Goal: Transaction & Acquisition: Subscribe to service/newsletter

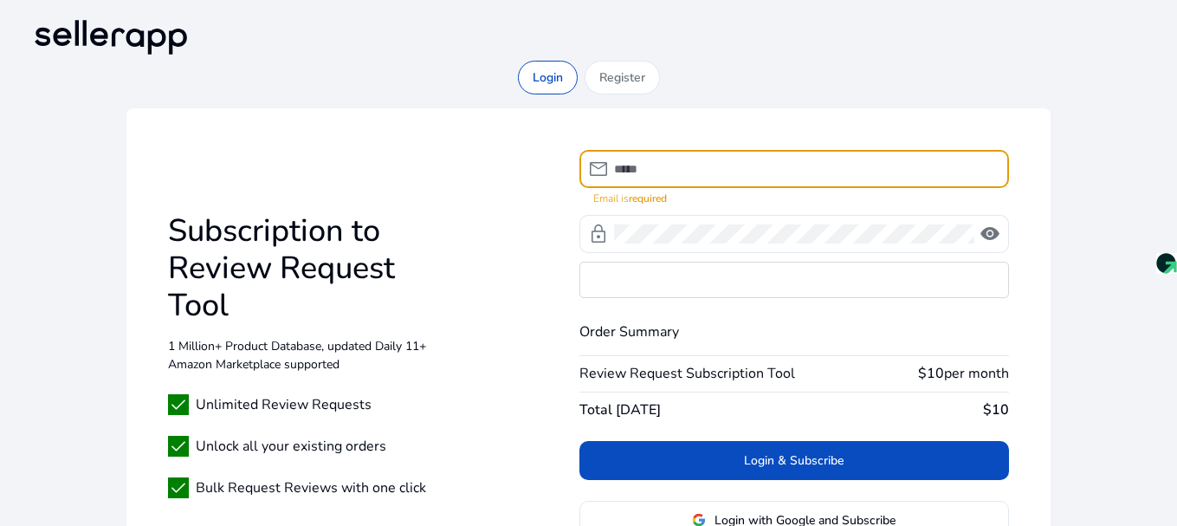
type input "*"
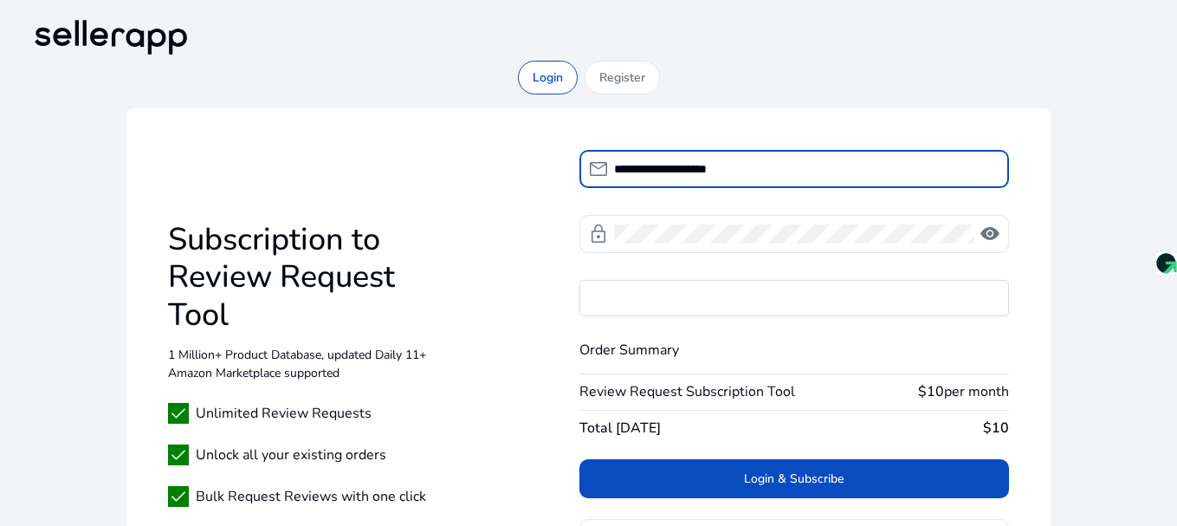
type input "**********"
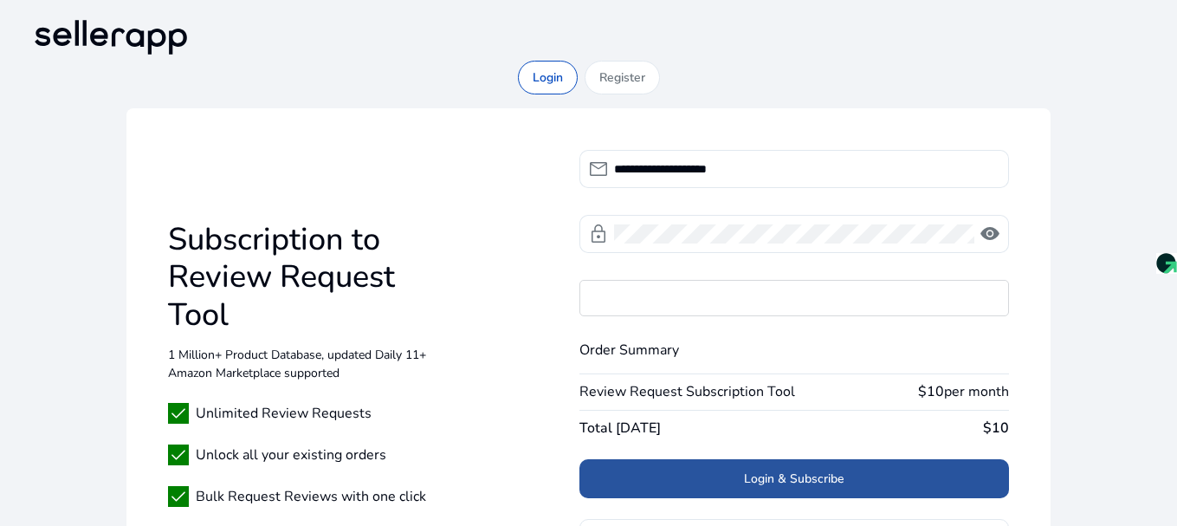
click at [791, 472] on span "Login & Subscribe" at bounding box center [794, 478] width 100 height 18
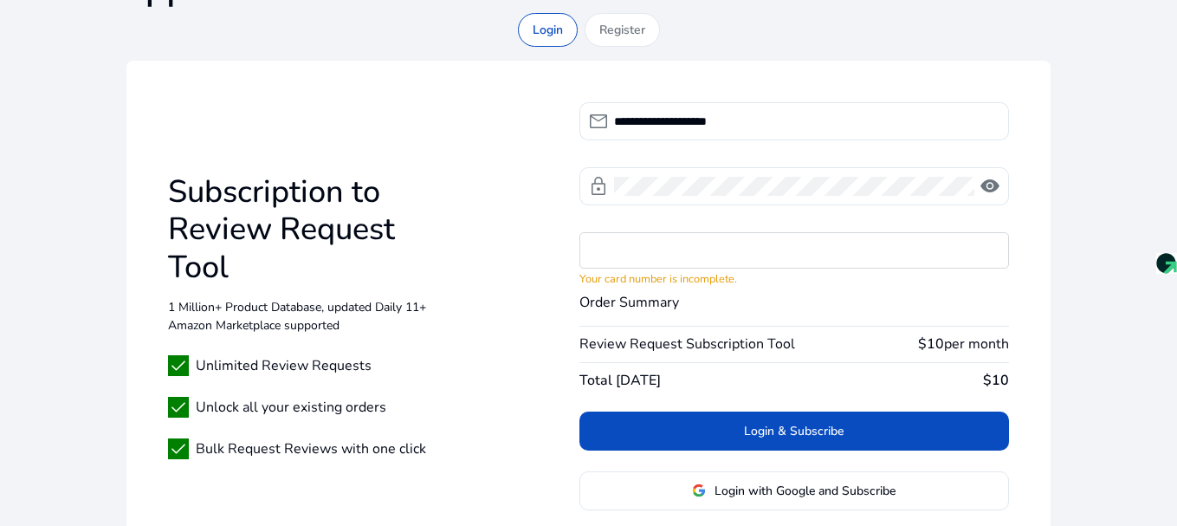
scroll to position [87, 0]
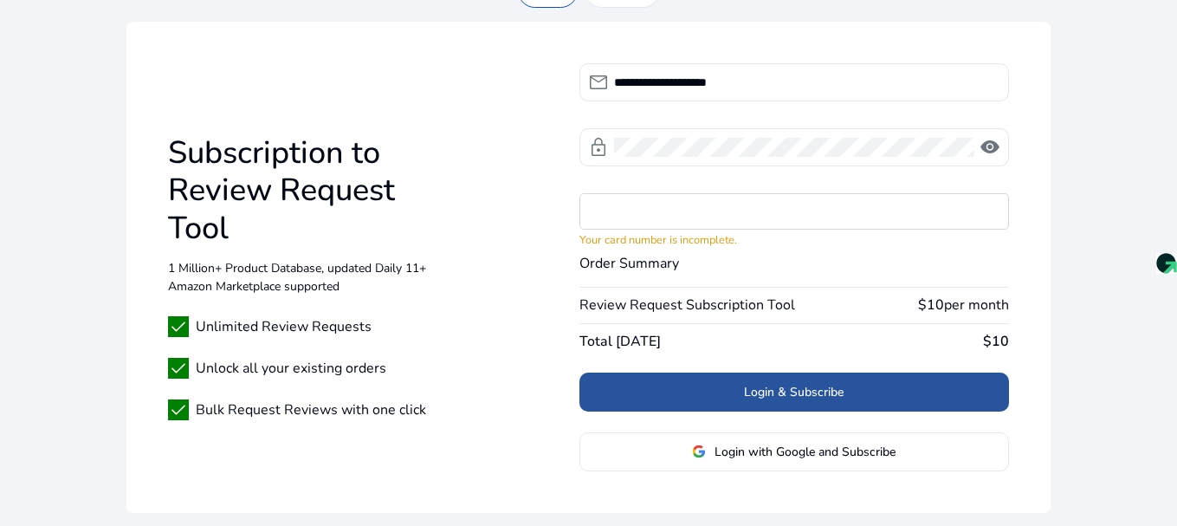
click at [772, 392] on span "Login & Subscribe" at bounding box center [794, 392] width 100 height 18
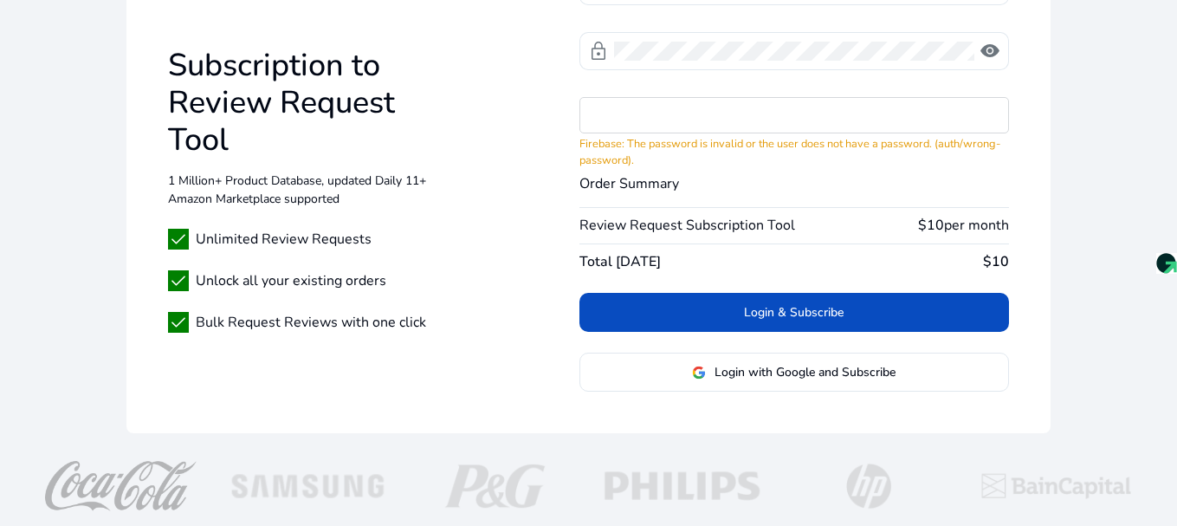
scroll to position [188, 0]
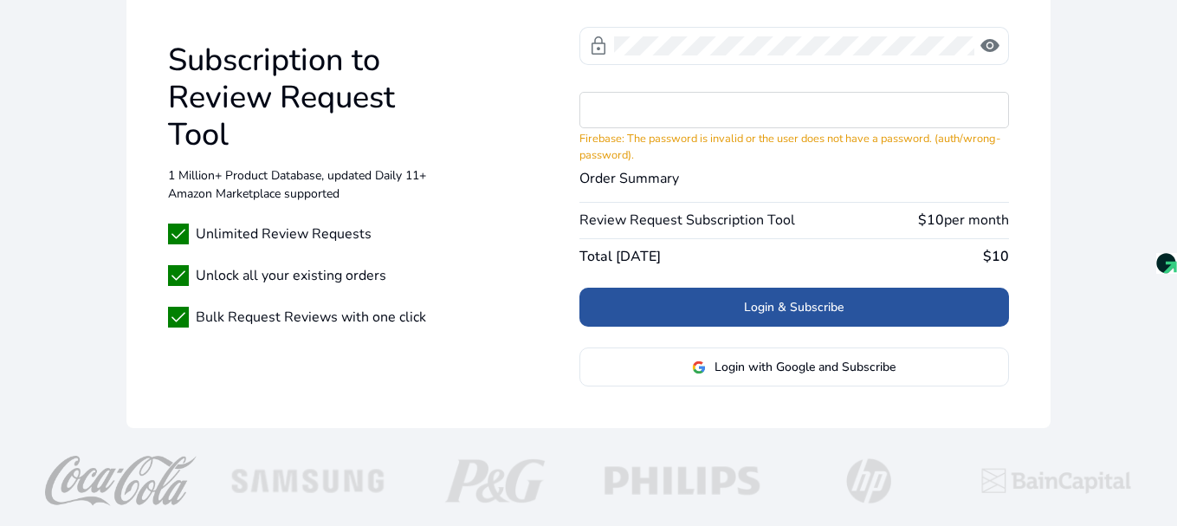
click at [780, 303] on span "Login & Subscribe" at bounding box center [794, 307] width 100 height 18
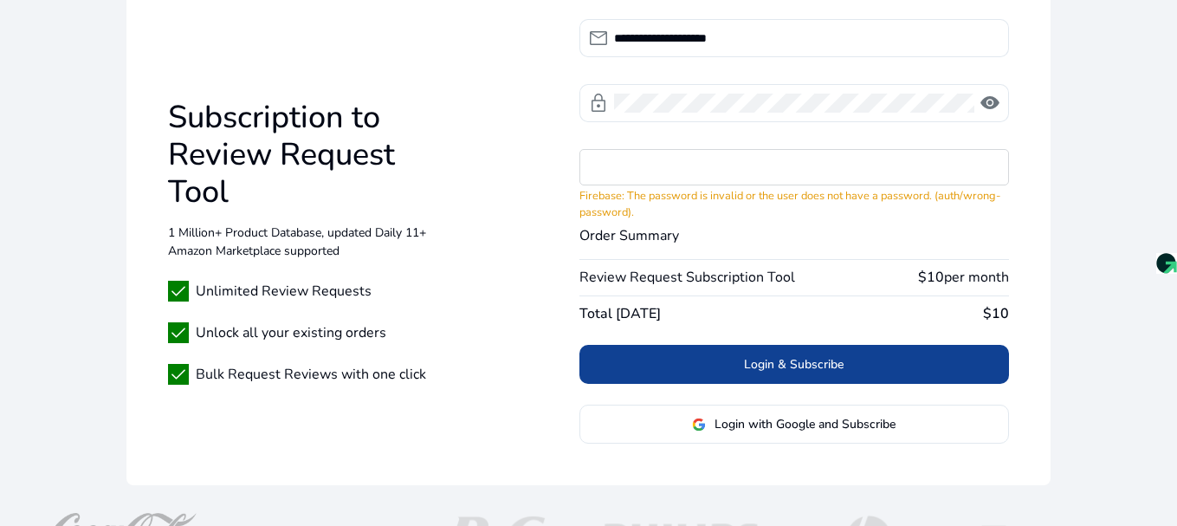
scroll to position [101, 0]
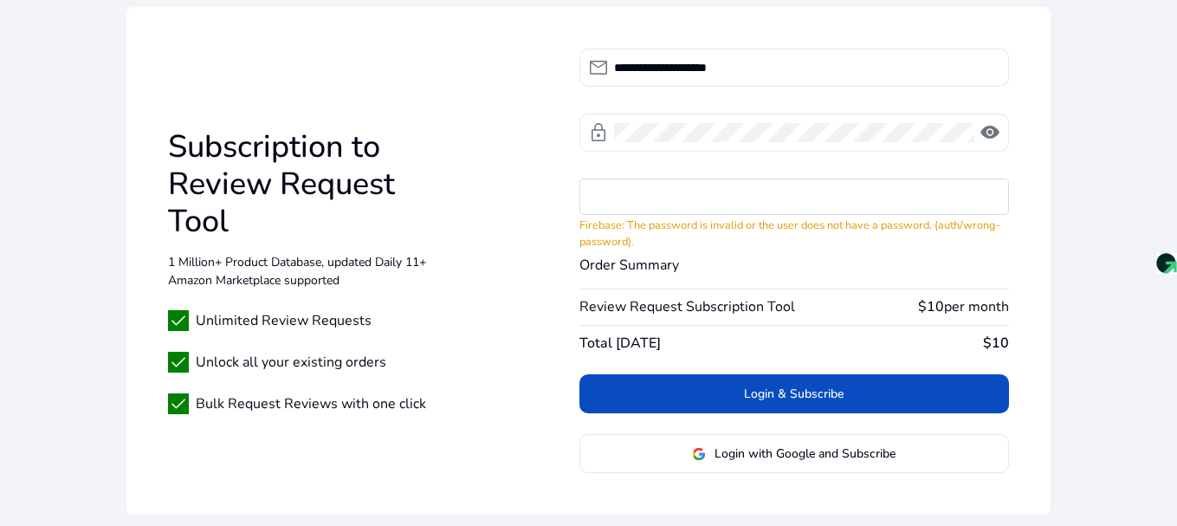
click at [993, 129] on span "visibility" at bounding box center [990, 132] width 21 height 21
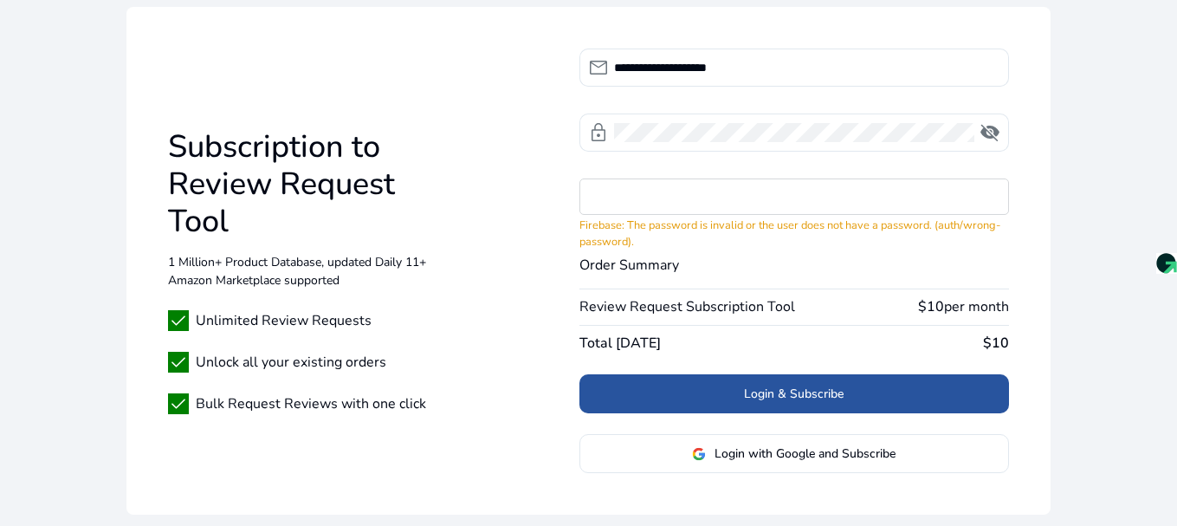
click at [756, 391] on span "Login & Subscribe" at bounding box center [794, 394] width 100 height 18
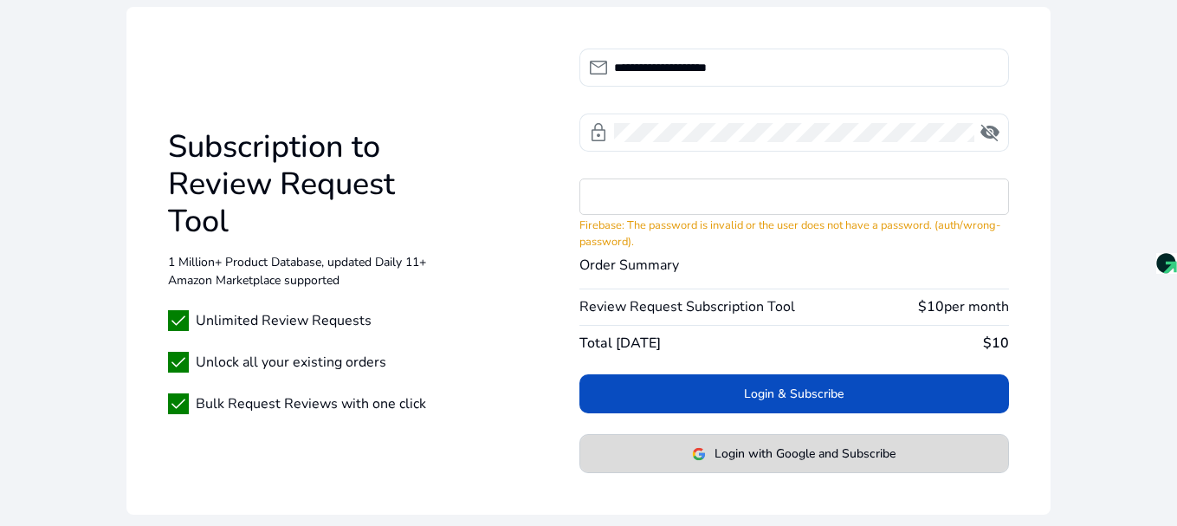
click at [796, 447] on span "Login with Google and Subscribe" at bounding box center [805, 453] width 181 height 18
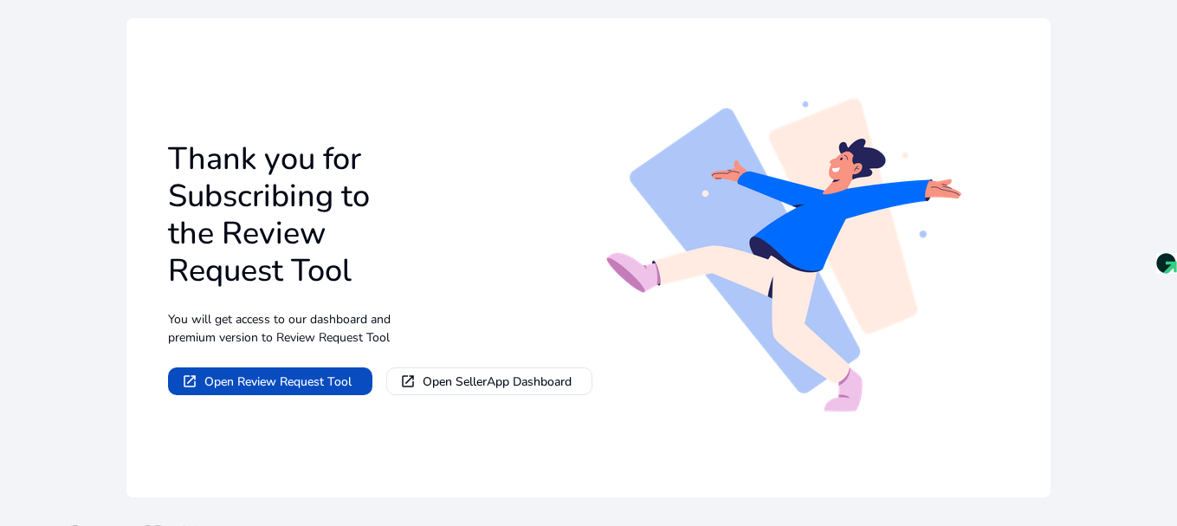
scroll to position [87, 0]
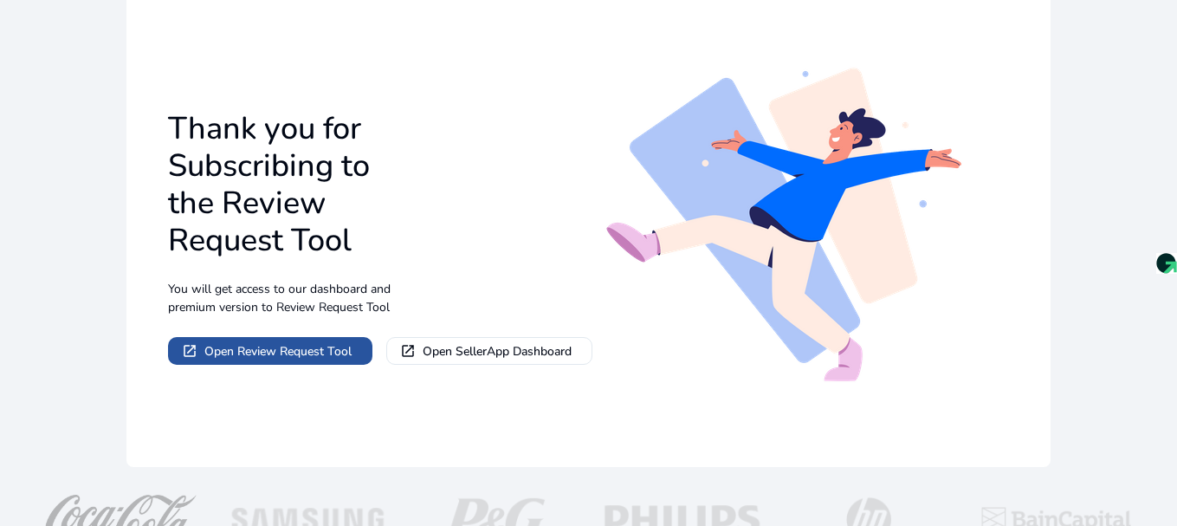
click at [319, 350] on span "Open Review Request Tool" at bounding box center [277, 351] width 147 height 18
click at [282, 345] on span "Open Review Request Tool" at bounding box center [277, 351] width 147 height 18
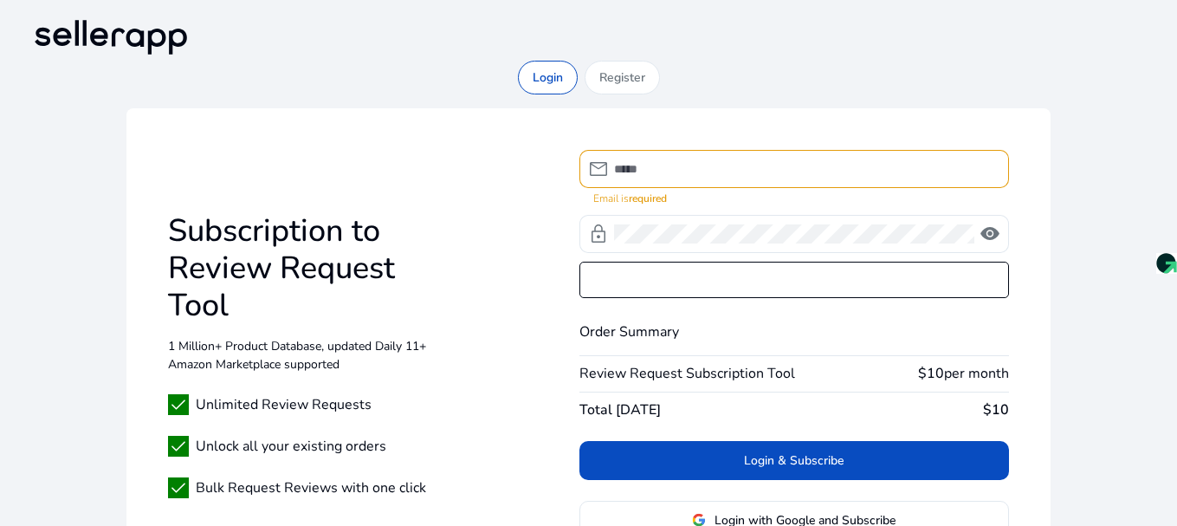
type input "**********"
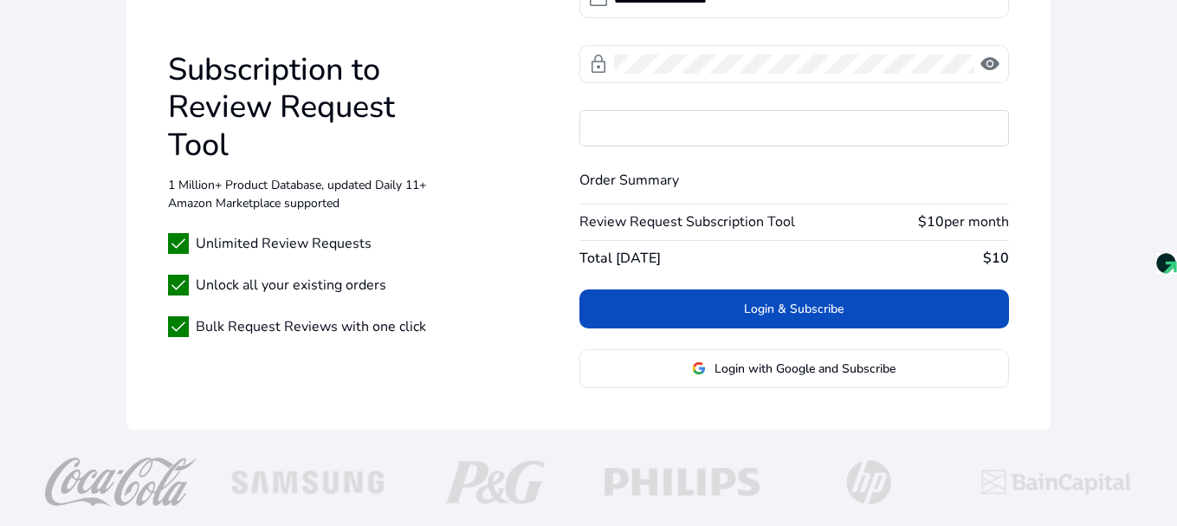
scroll to position [171, 0]
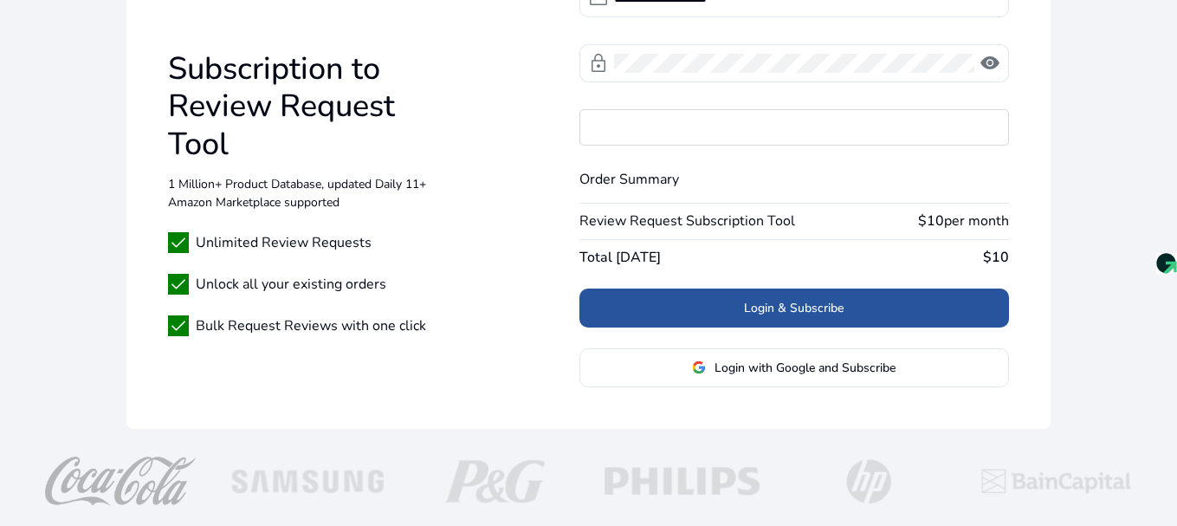
click at [800, 301] on span "Login & Subscribe" at bounding box center [794, 308] width 100 height 18
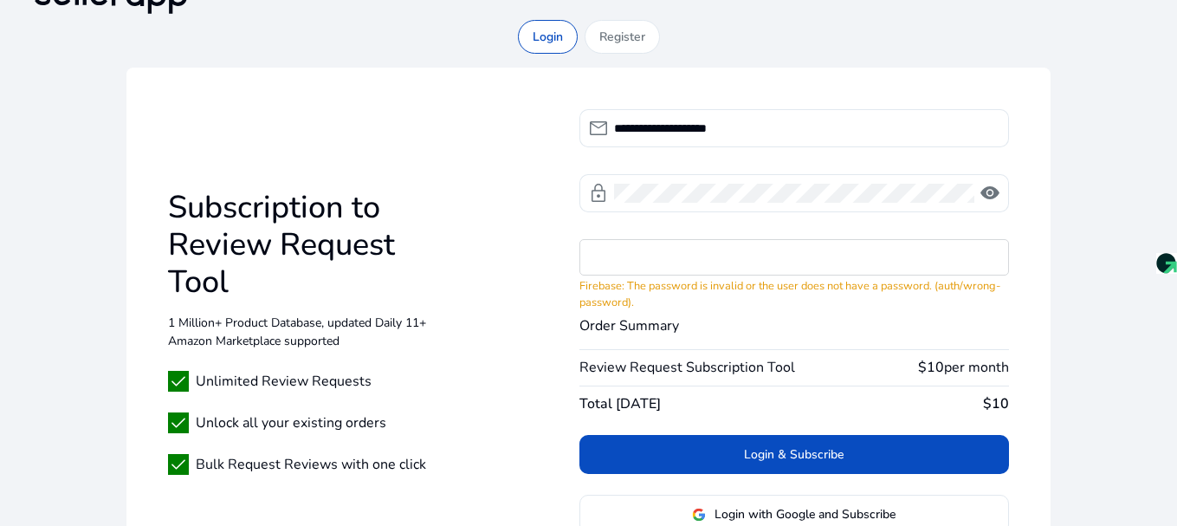
scroll to position [15, 0]
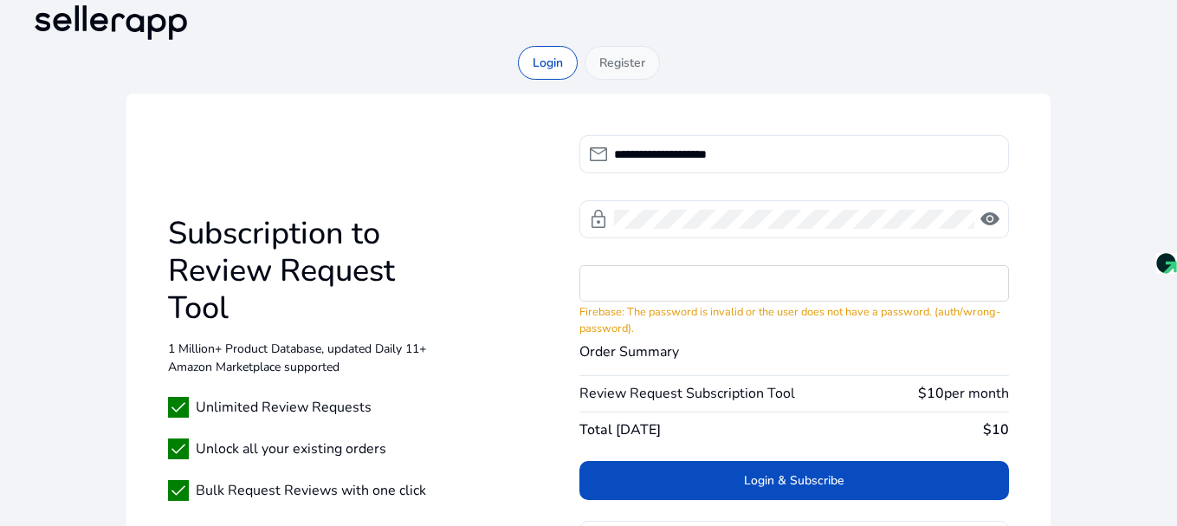
click at [637, 64] on p "Register" at bounding box center [622, 63] width 46 height 18
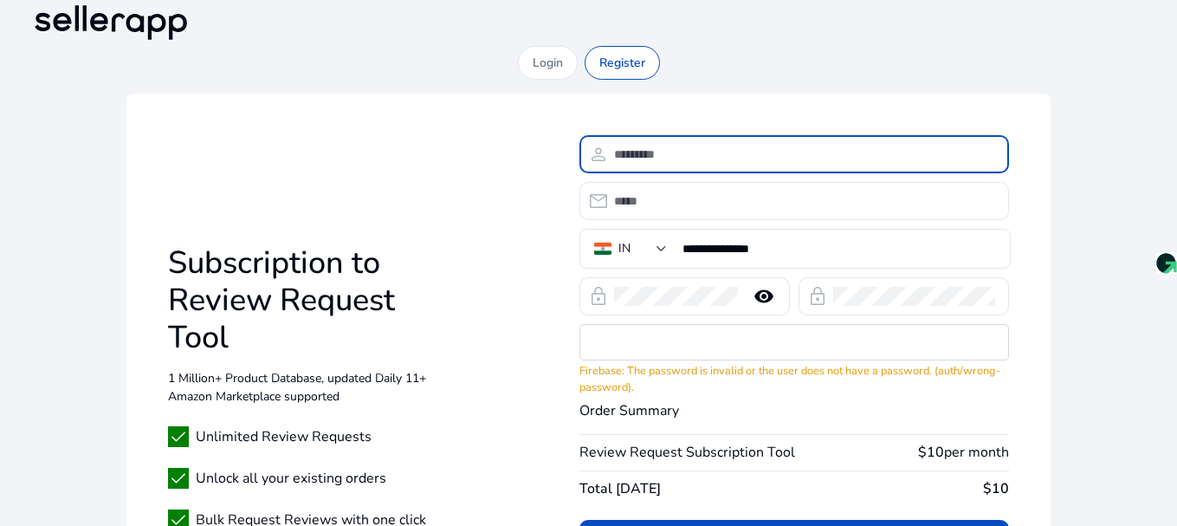
click at [734, 159] on input at bounding box center [804, 154] width 381 height 19
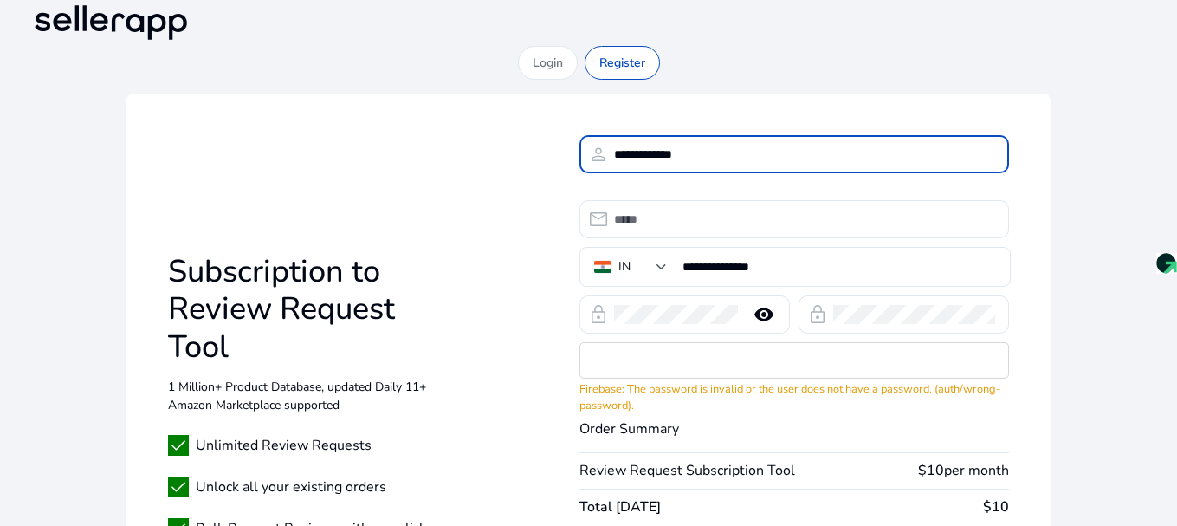
type input "**********"
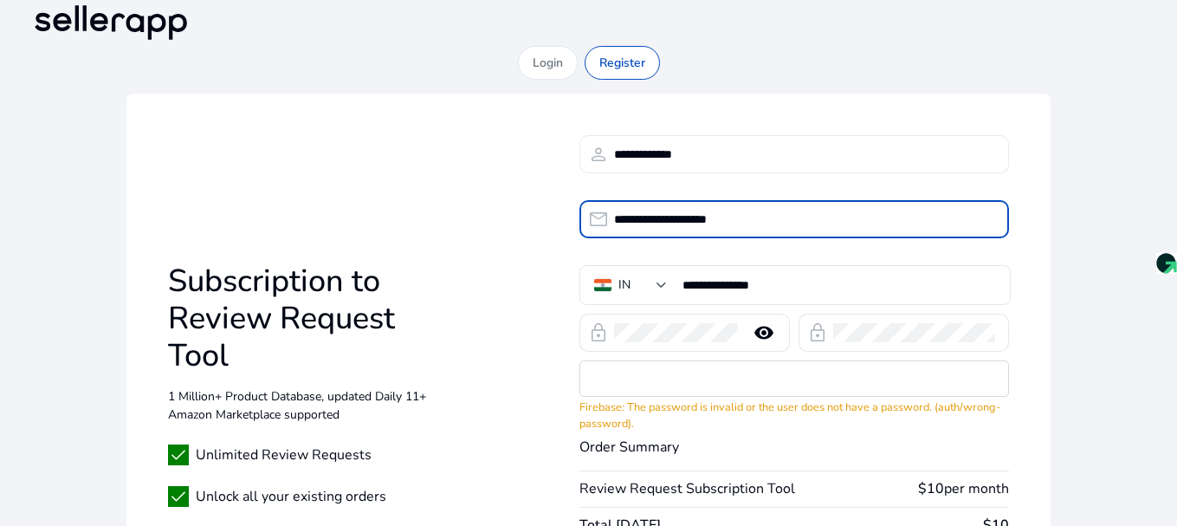
type input "**********"
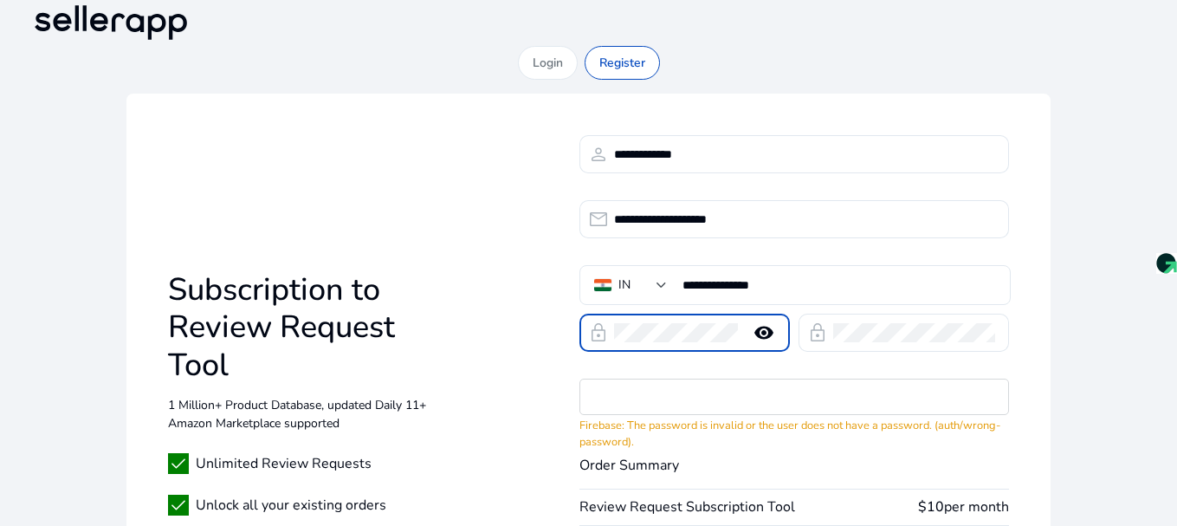
click at [762, 333] on mat-icon "remove_red_eye" at bounding box center [764, 332] width 42 height 21
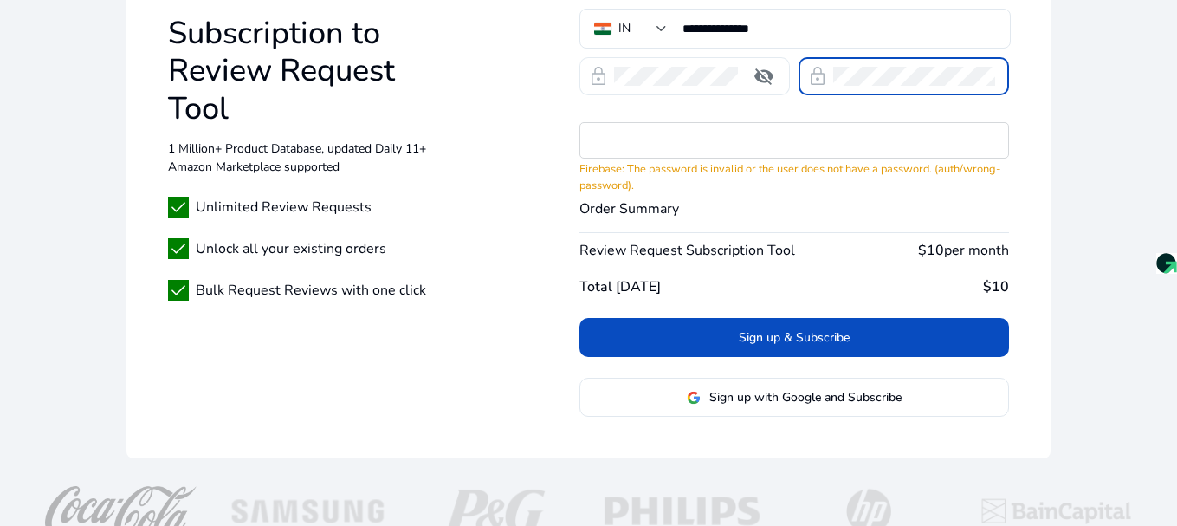
scroll to position [275, 0]
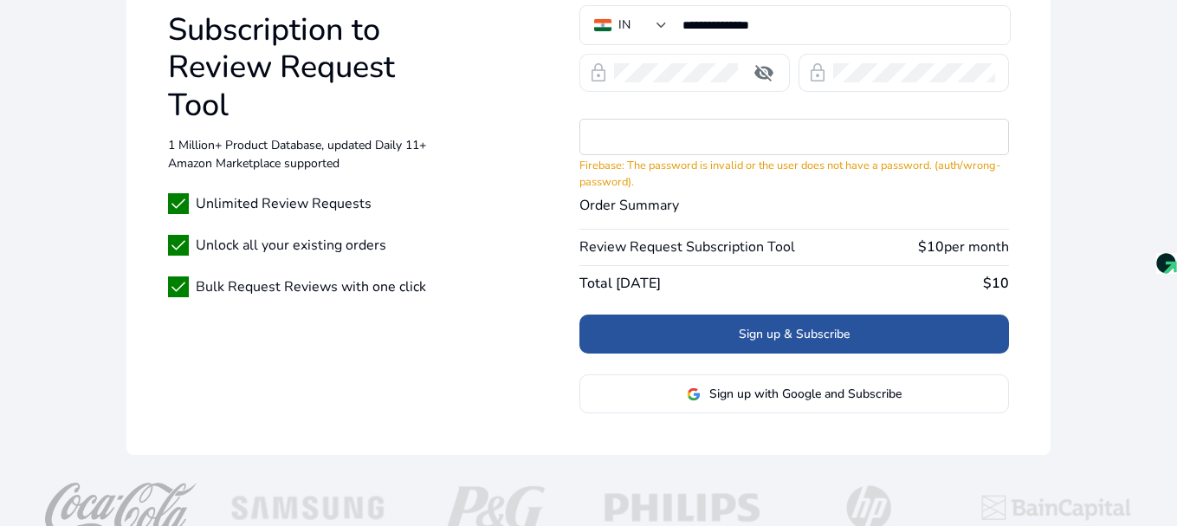
click at [795, 335] on span "Sign up & Subscribe" at bounding box center [794, 334] width 111 height 18
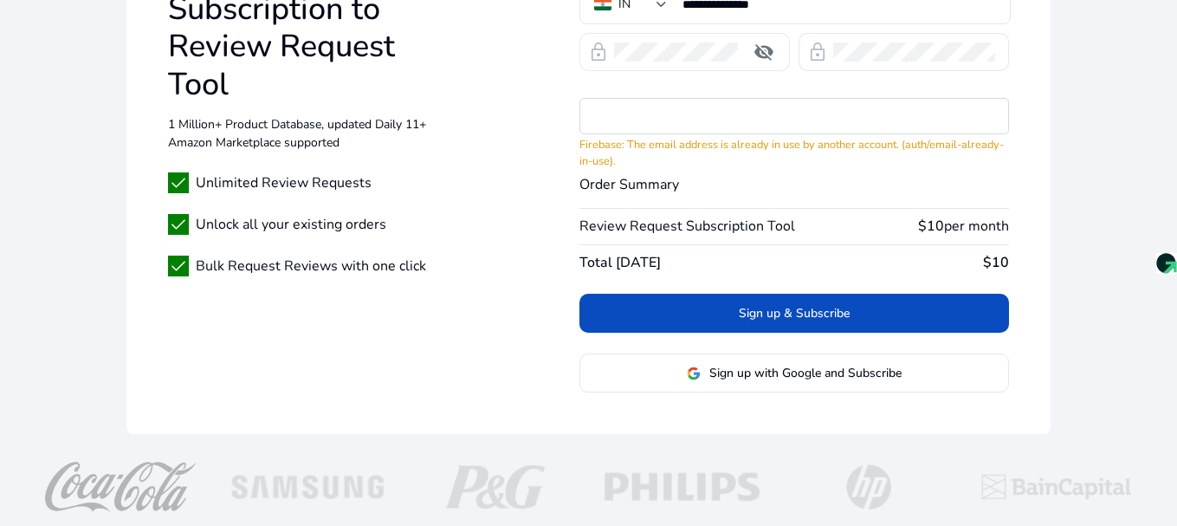
scroll to position [301, 0]
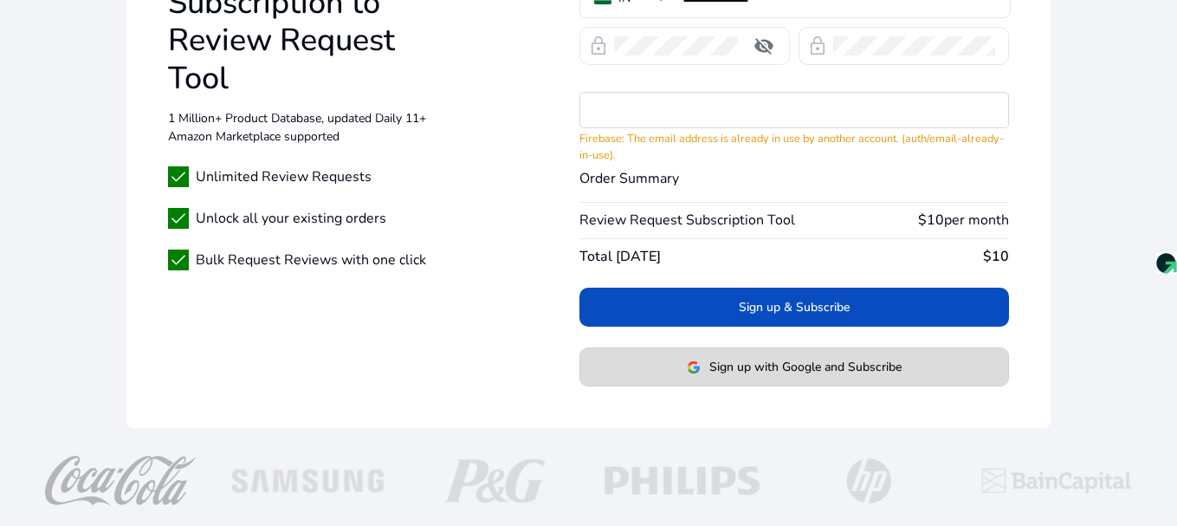
click at [792, 365] on span "Sign up with Google and Subscribe" at bounding box center [805, 367] width 192 height 18
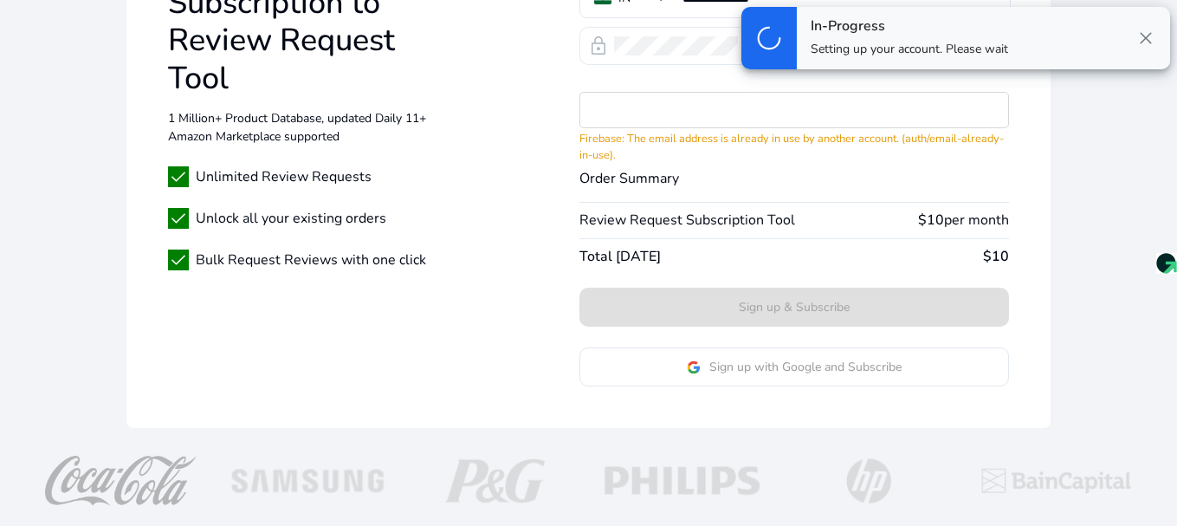
scroll to position [284, 0]
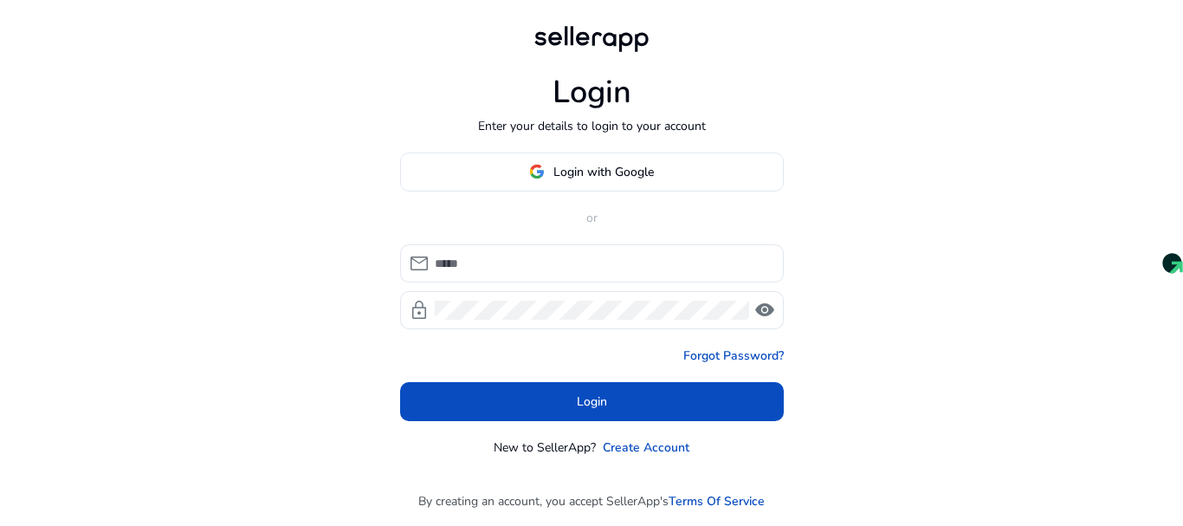
type input "**********"
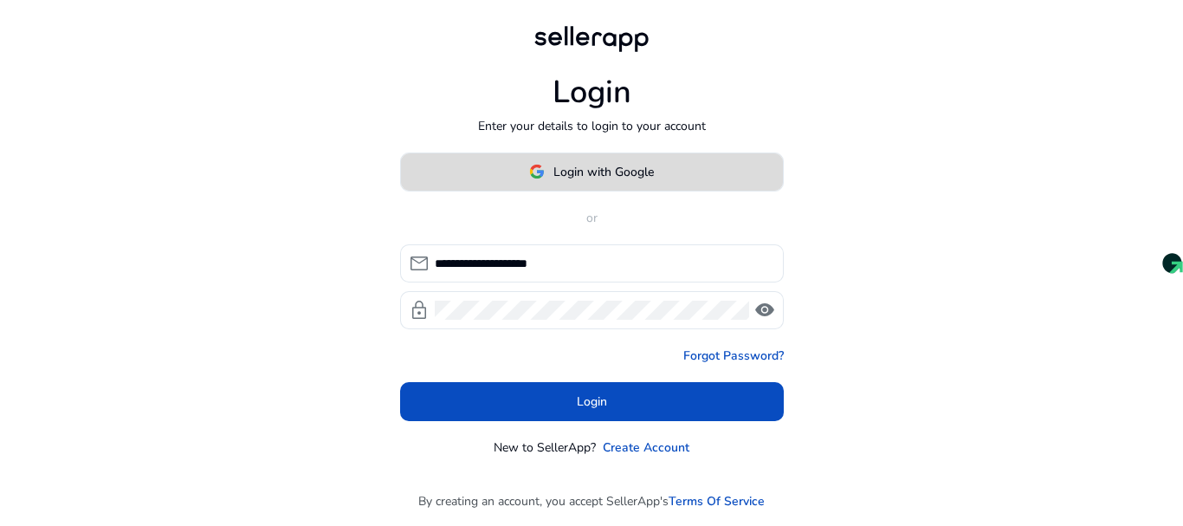
click at [631, 165] on span "Login with Google" at bounding box center [603, 172] width 100 height 18
